Goal: Transaction & Acquisition: Purchase product/service

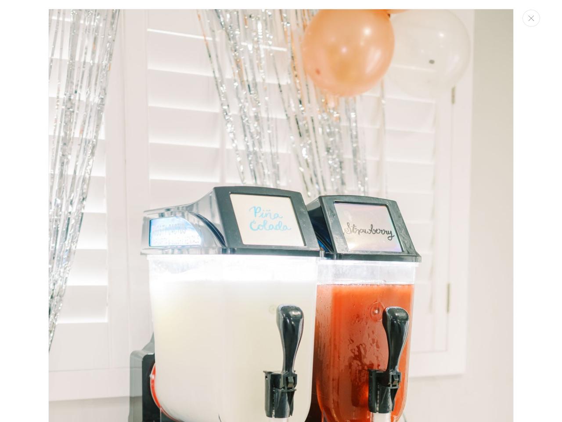
click at [362, 82] on img "Media gallery" at bounding box center [281, 357] width 466 height 697
click at [468, 311] on input "Rental Date" at bounding box center [447, 318] width 112 height 16
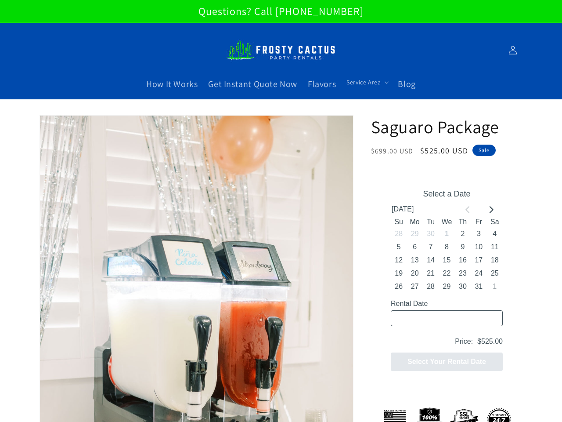
click at [491, 311] on input "Rental Date" at bounding box center [447, 318] width 112 height 16
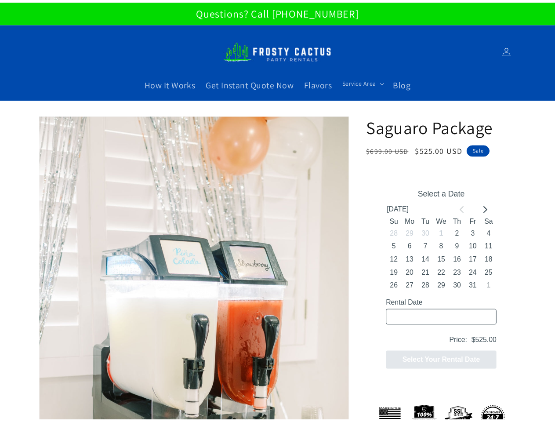
scroll to position [9, 0]
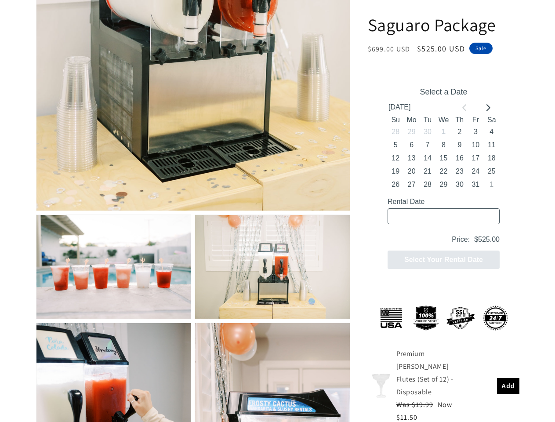
click at [395, 234] on p "Price: $525.00" at bounding box center [443, 239] width 112 height 13
click at [411, 234] on p "Price: $525.00" at bounding box center [443, 239] width 112 height 13
click at [427, 234] on p "Price: $525.00" at bounding box center [443, 239] width 112 height 13
click at [443, 234] on p "Price: $525.00" at bounding box center [443, 239] width 112 height 13
click at [459, 234] on p "Price: $525.00" at bounding box center [443, 239] width 112 height 13
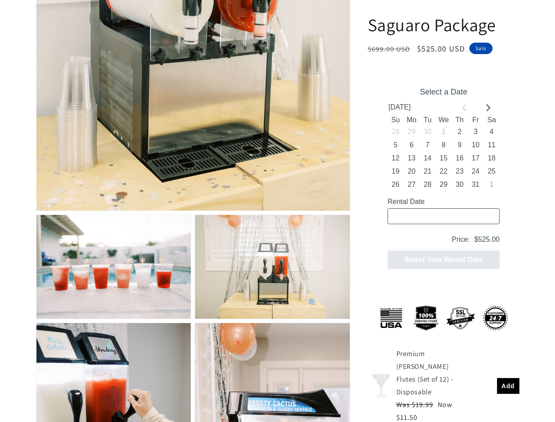
click at [475, 234] on p "Price: $525.00" at bounding box center [443, 239] width 112 height 13
